Goal: Find specific page/section: Find specific page/section

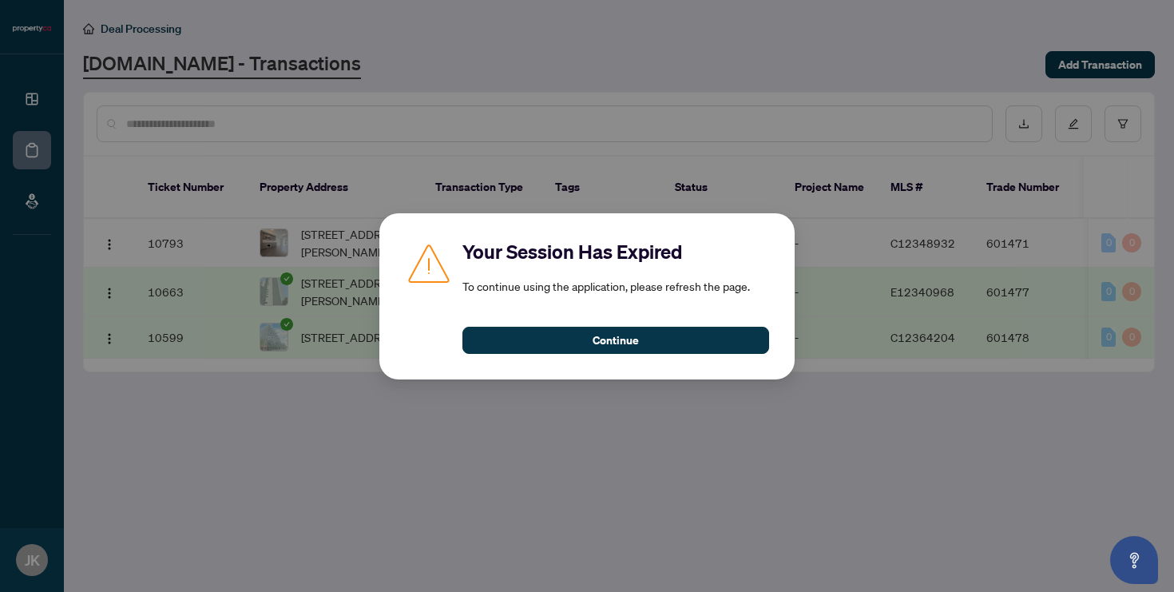
click at [490, 321] on div "Continue" at bounding box center [615, 330] width 307 height 46
click at [491, 325] on div "Continue" at bounding box center [615, 330] width 307 height 46
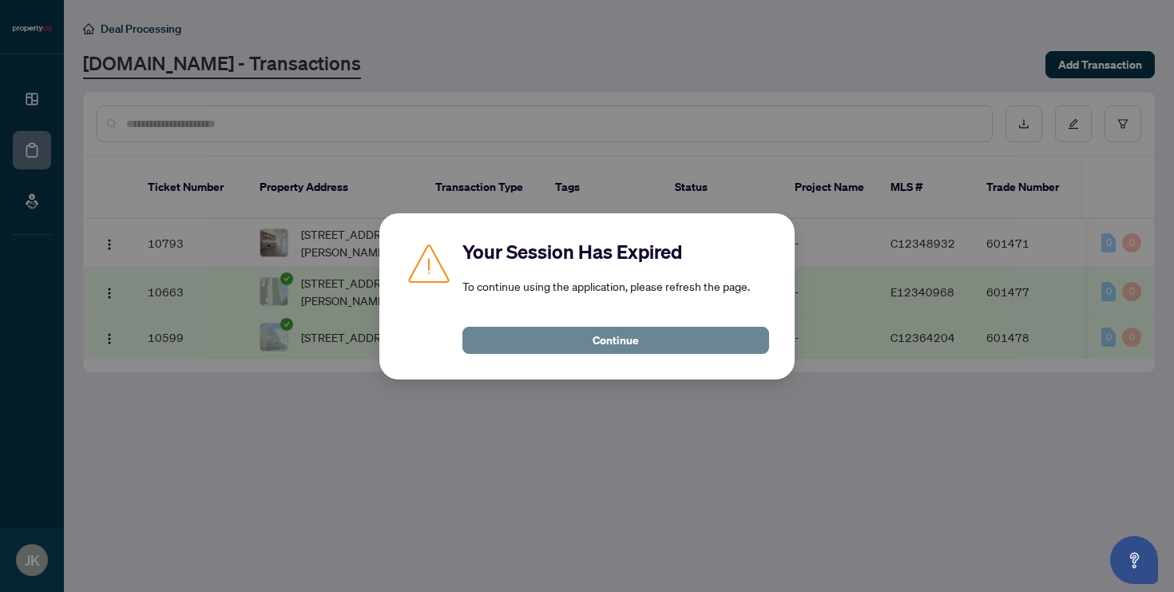
click at [549, 344] on button "Continue" at bounding box center [615, 340] width 307 height 27
click at [558, 351] on button "Continue" at bounding box center [615, 340] width 307 height 27
click at [573, 341] on button "Continue" at bounding box center [615, 340] width 307 height 27
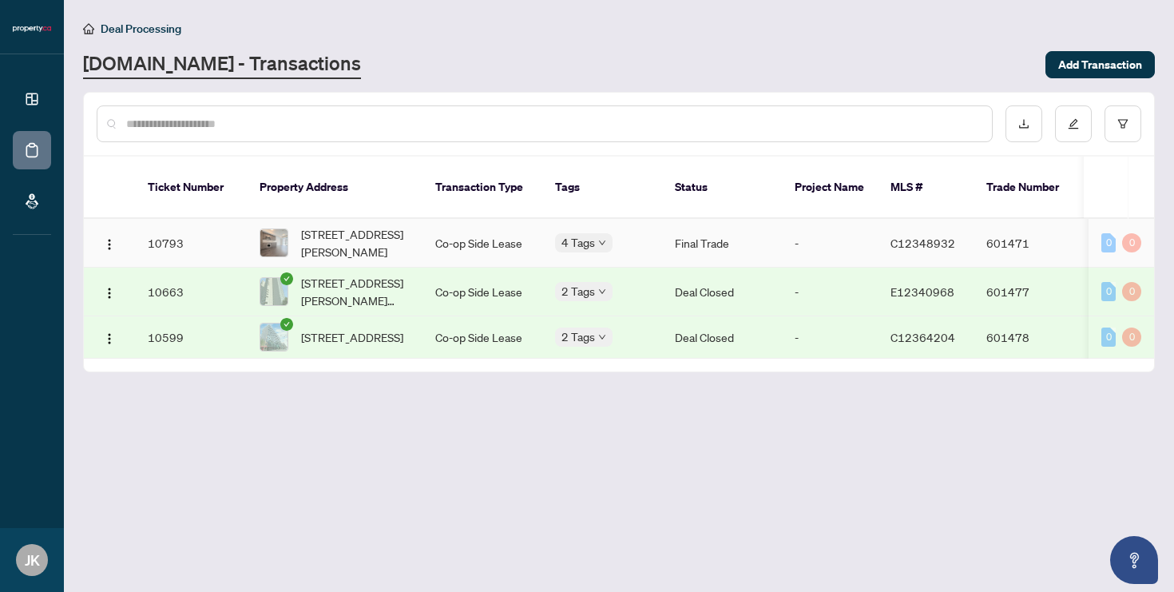
click at [1112, 233] on div "0" at bounding box center [1108, 242] width 14 height 19
click at [343, 225] on span "[STREET_ADDRESS][PERSON_NAME]" at bounding box center [355, 242] width 109 height 35
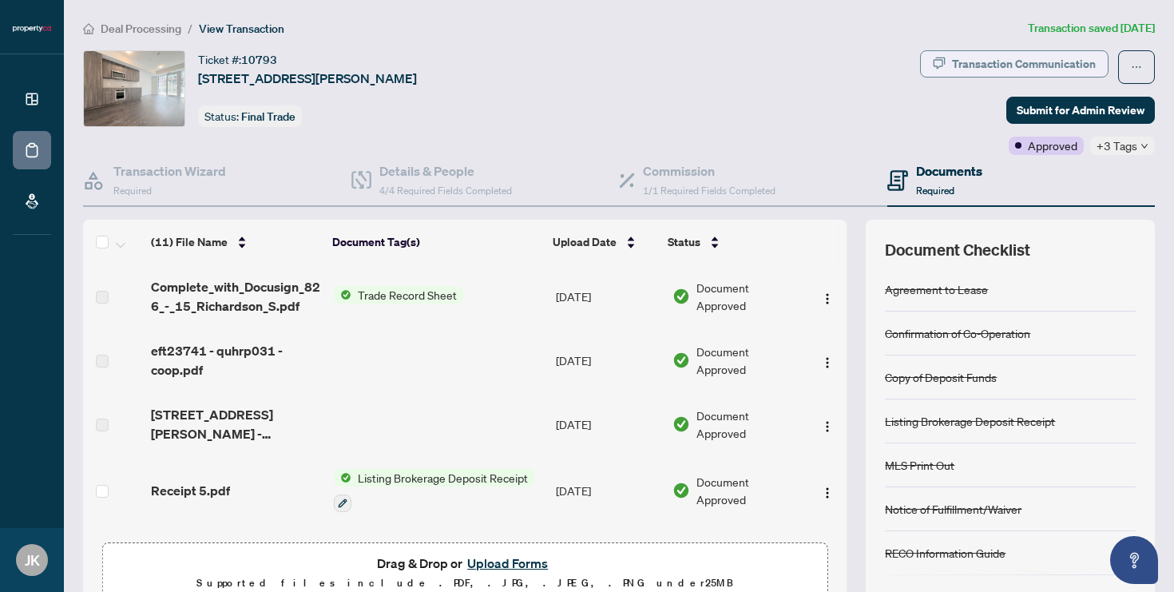
click at [1030, 67] on div "Transaction Communication" at bounding box center [1024, 64] width 144 height 26
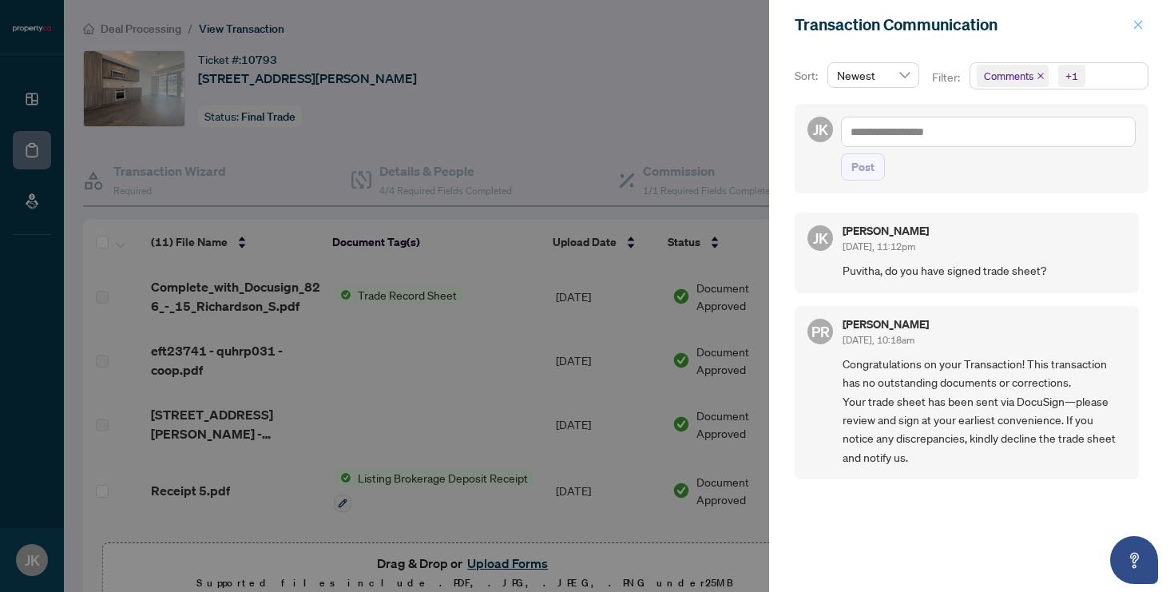
click at [1132, 30] on icon "close" at bounding box center [1137, 24] width 11 height 11
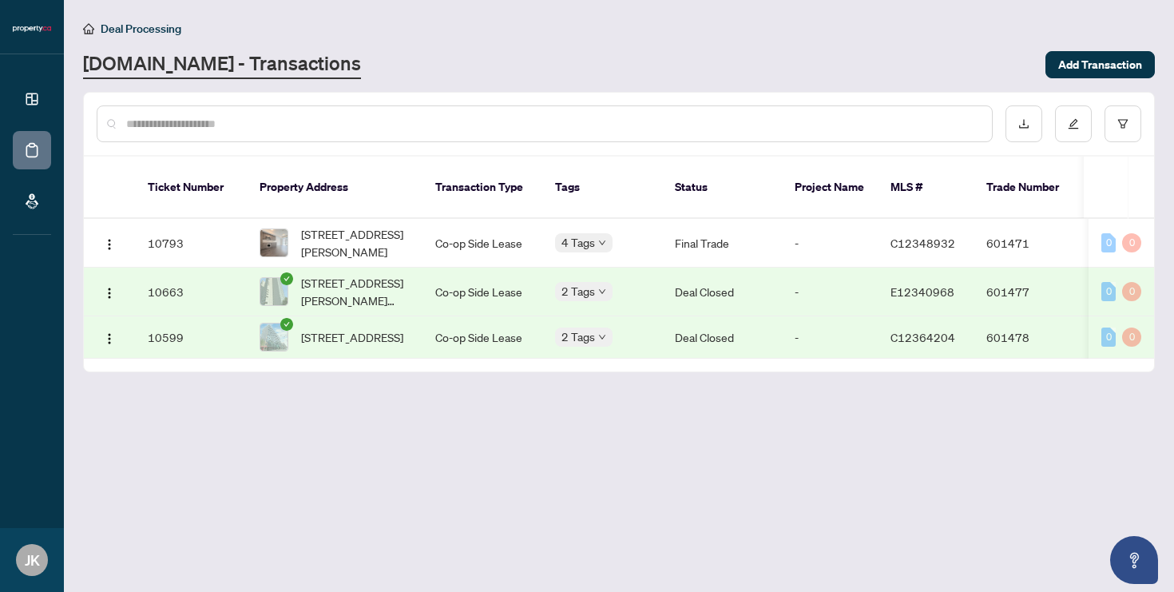
click at [180, 268] on td "10663" at bounding box center [191, 292] width 112 height 49
click at [174, 319] on td "10599" at bounding box center [191, 337] width 112 height 42
click at [162, 225] on td "10793" at bounding box center [191, 243] width 112 height 49
